Goal: Information Seeking & Learning: Learn about a topic

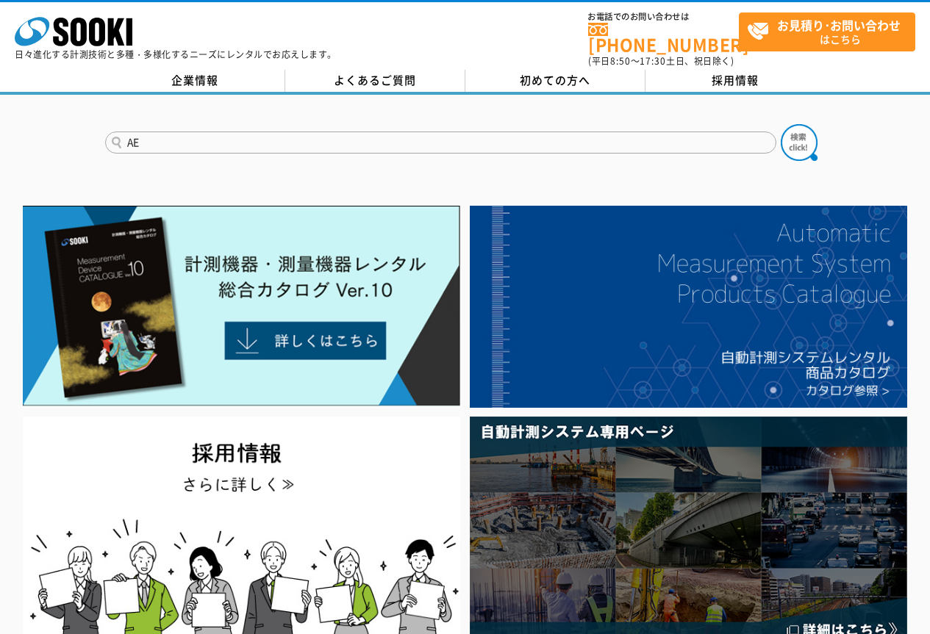
type input "AE"
click at [780, 124] on button at bounding box center [798, 142] width 37 height 37
drag, startPoint x: 819, startPoint y: 117, endPoint x: 802, endPoint y: 122, distance: 18.4
click at [819, 124] on form "AE" at bounding box center [465, 144] width 720 height 41
click at [801, 124] on img at bounding box center [798, 142] width 37 height 37
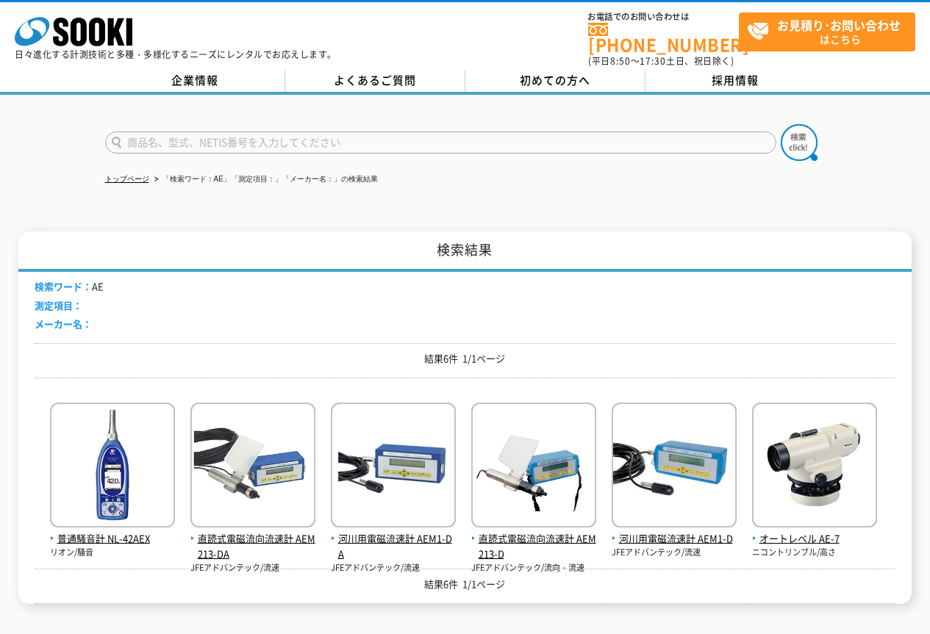
click at [108, 132] on input "text" at bounding box center [440, 143] width 671 height 22
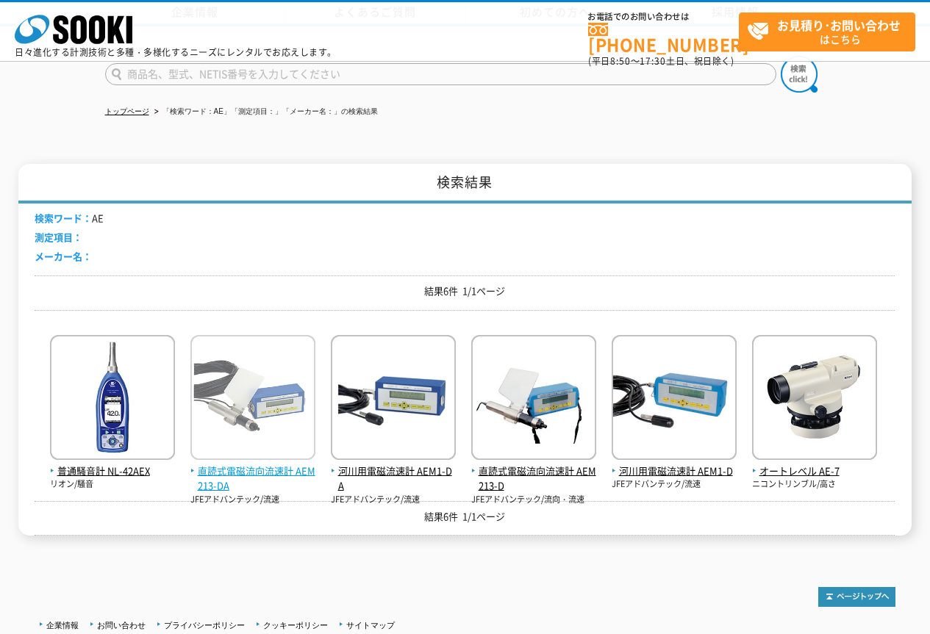
scroll to position [294, 0]
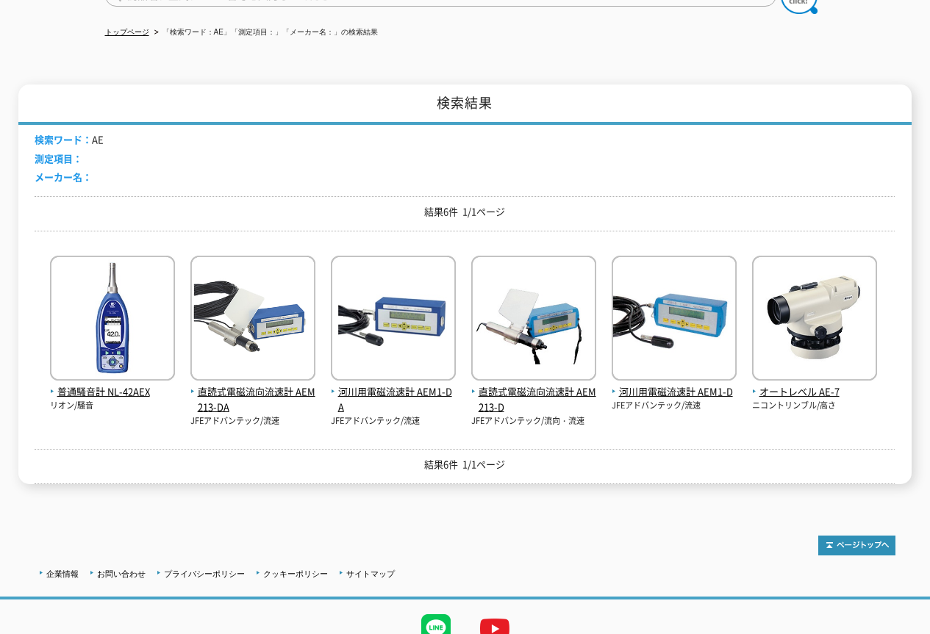
scroll to position [204, 0]
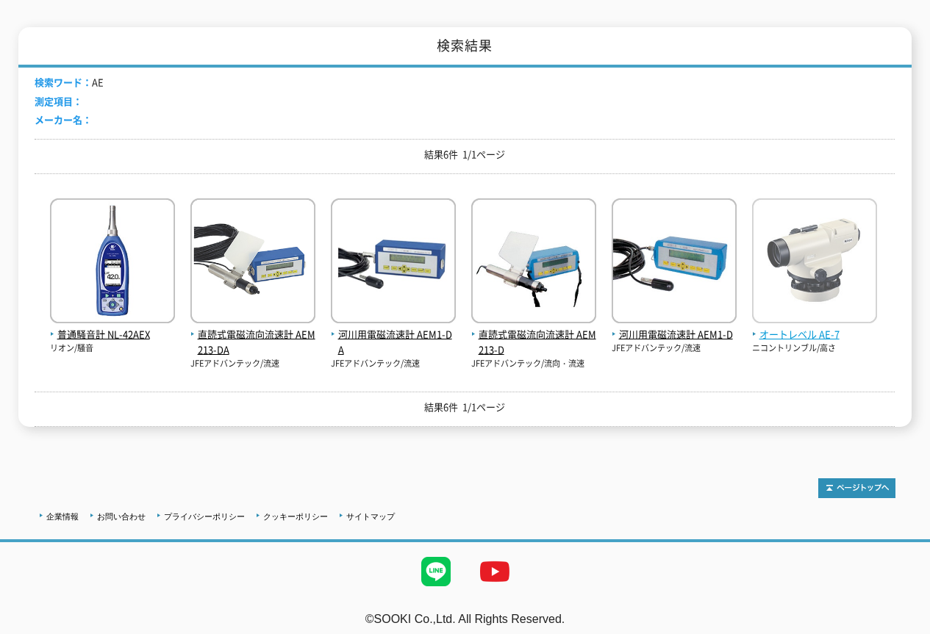
click at [841, 290] on img at bounding box center [814, 262] width 125 height 129
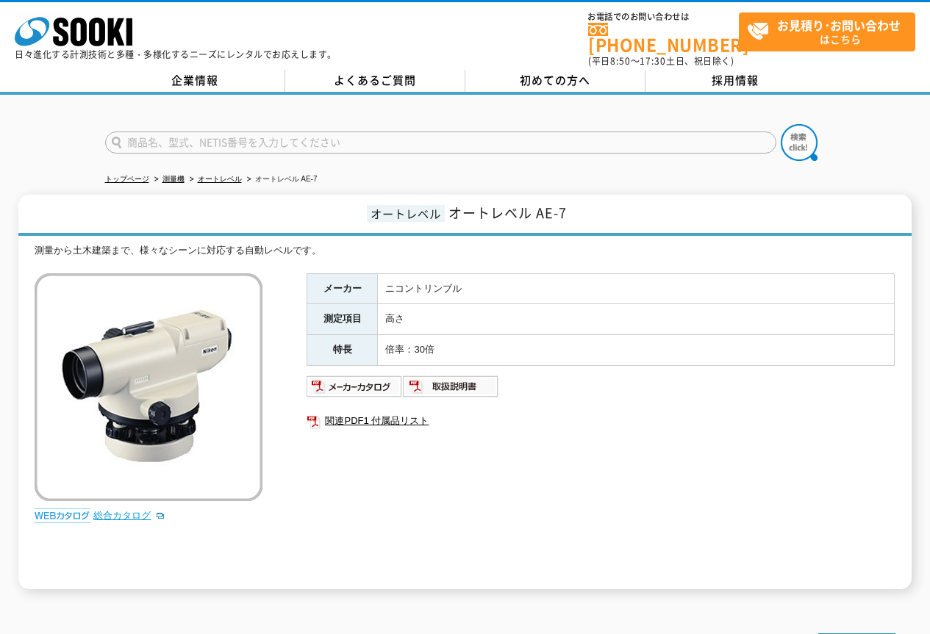
click at [115, 510] on link "総合カタログ" at bounding box center [129, 515] width 72 height 11
